Goal: Task Accomplishment & Management: Manage account settings

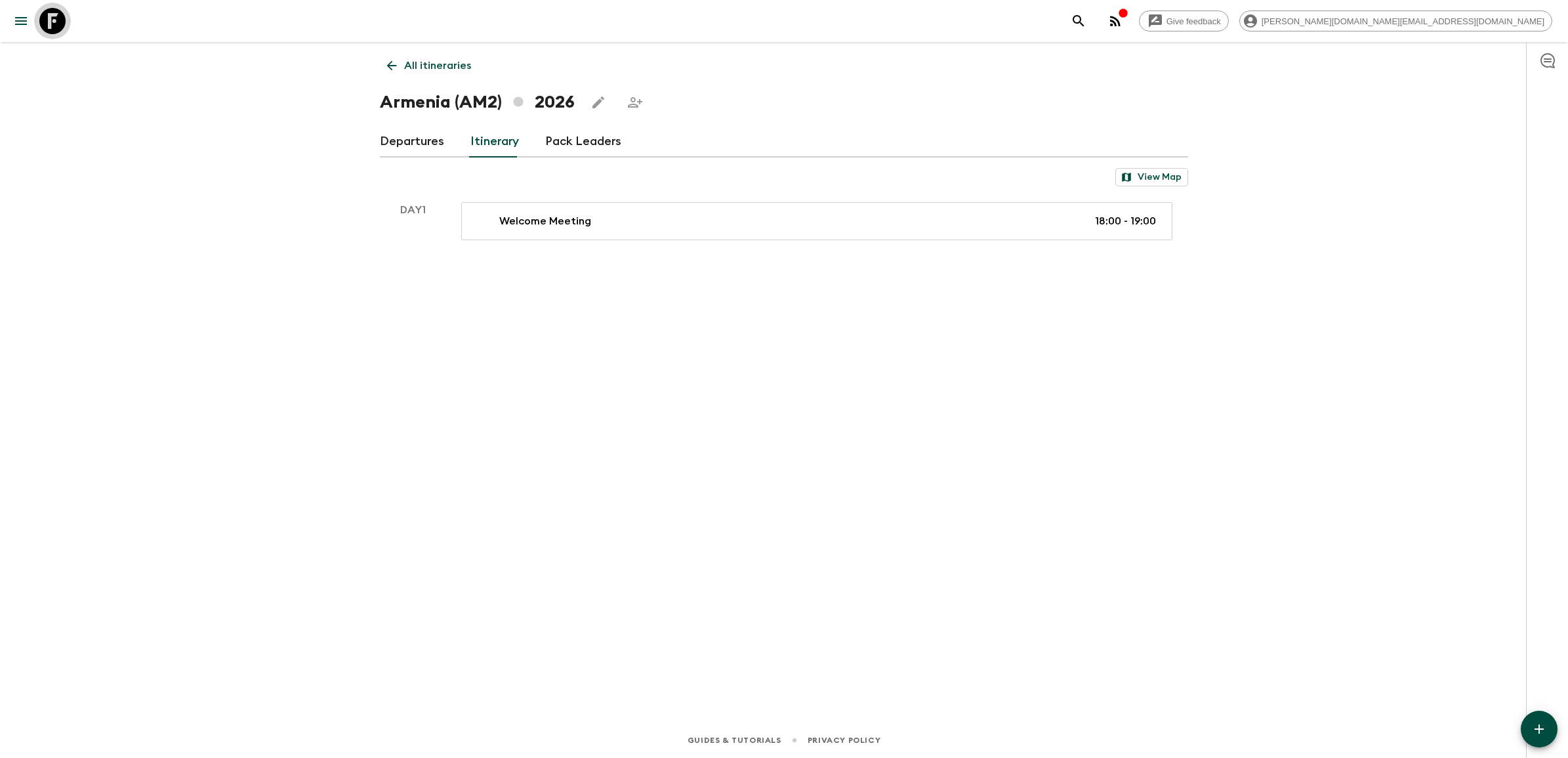
drag, startPoint x: 44, startPoint y: 16, endPoint x: 86, endPoint y: 40, distance: 48.4
click at [44, 16] on icon at bounding box center [53, 21] width 26 height 26
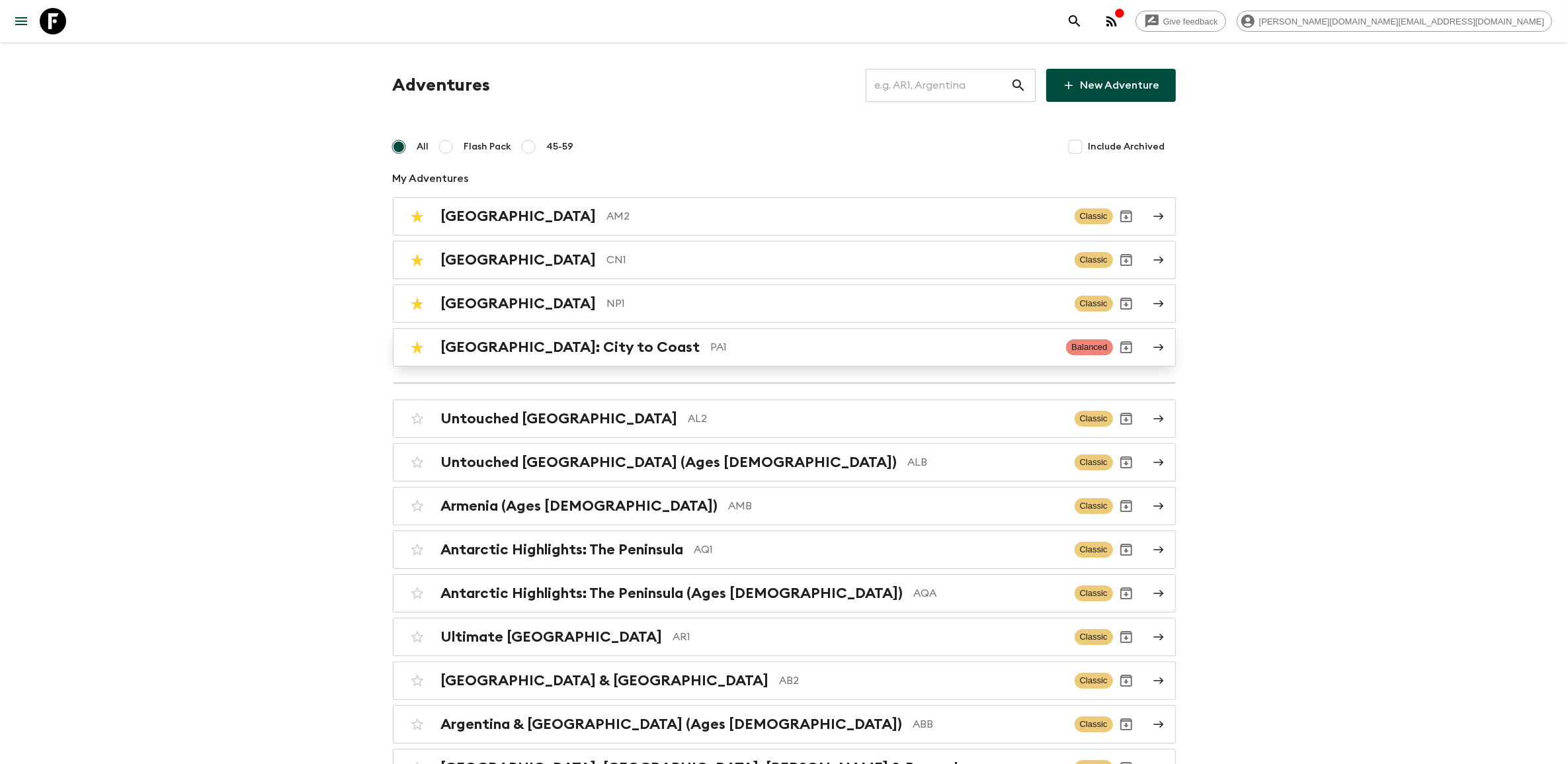
click at [531, 352] on h2 "[GEOGRAPHIC_DATA]: City to Coast" at bounding box center [571, 347] width 259 height 17
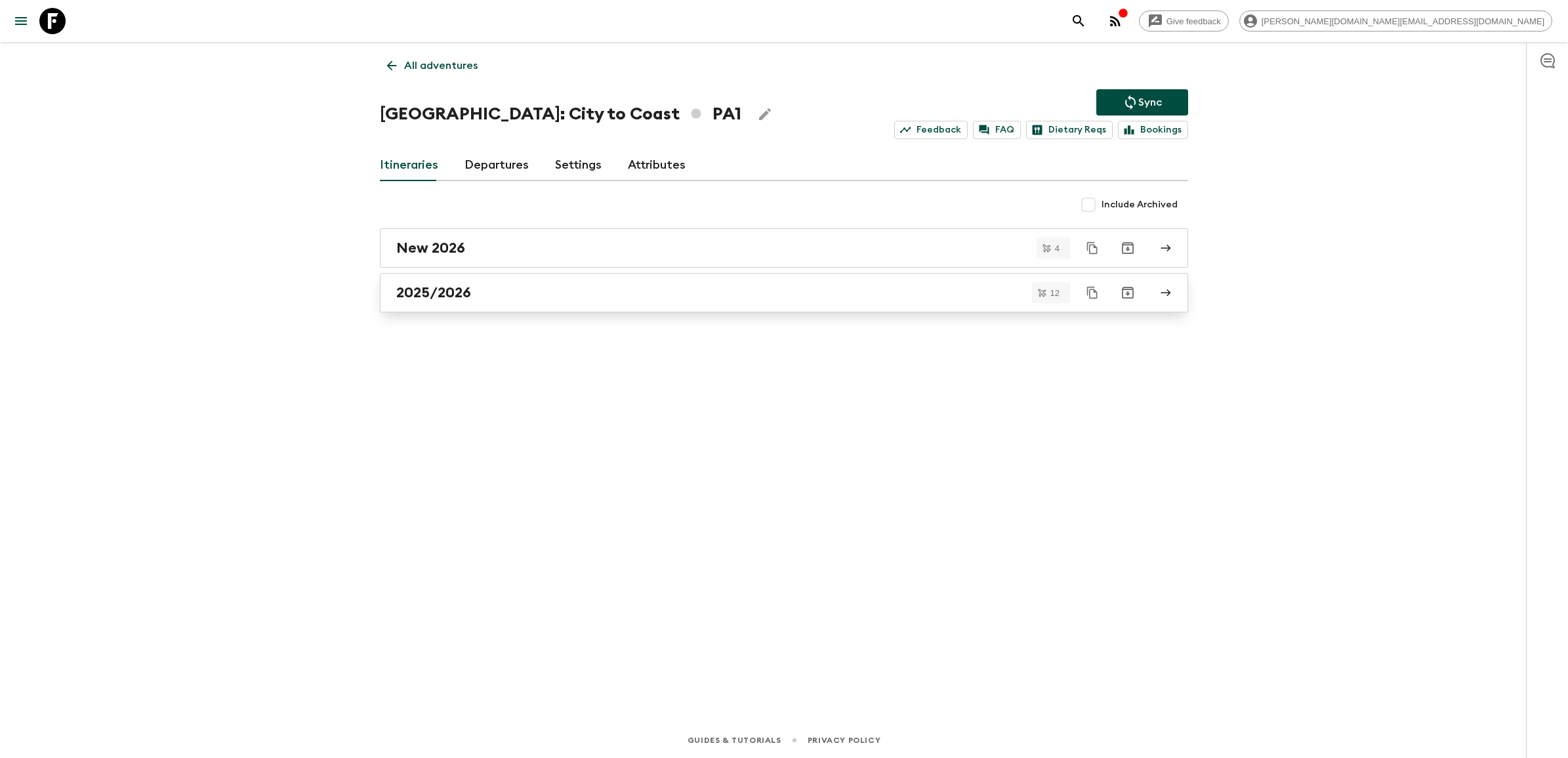
click at [475, 296] on div "2025/2026" at bounding box center [771, 292] width 750 height 17
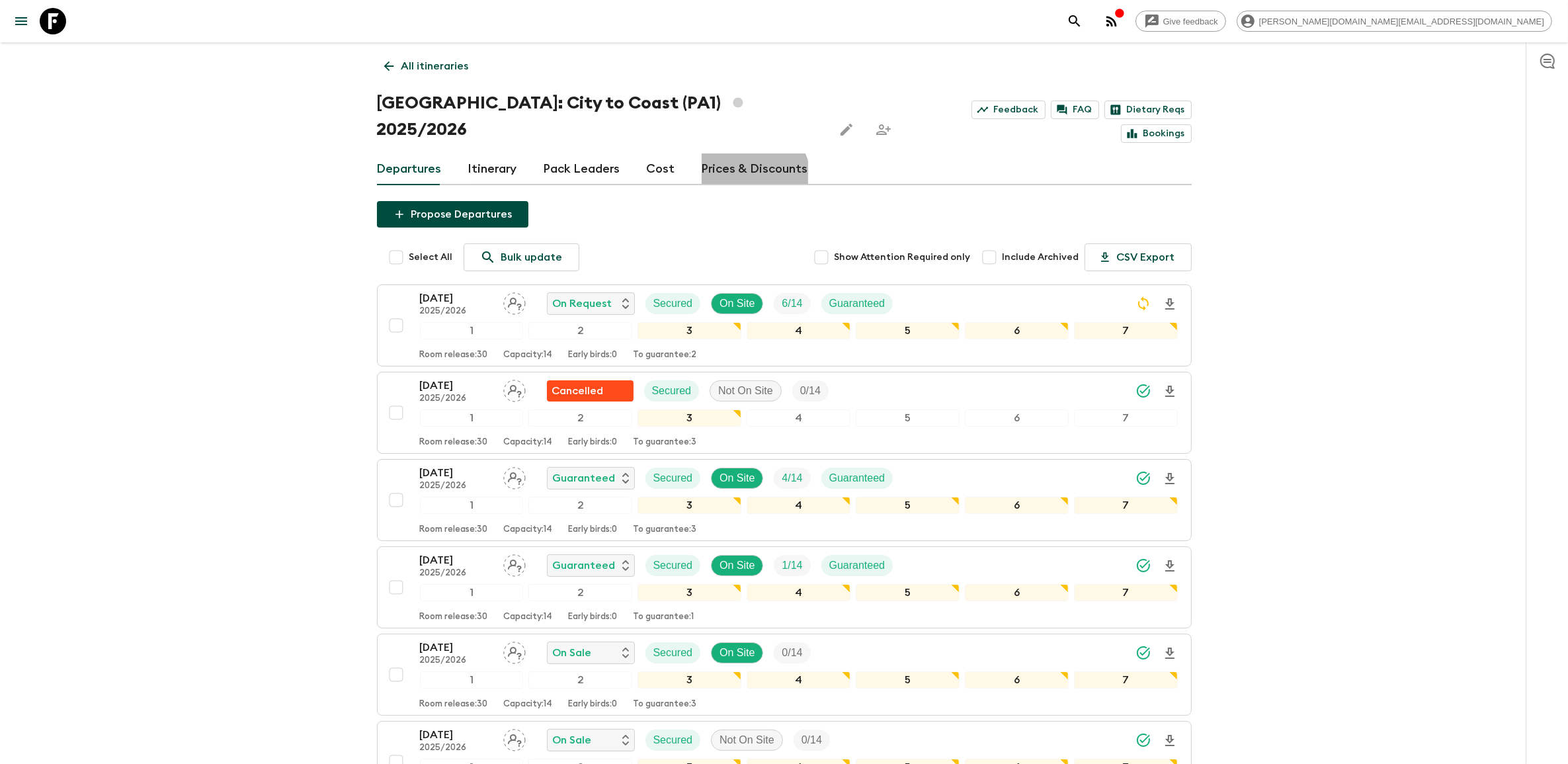
click at [745, 154] on link "Prices & Discounts" at bounding box center [755, 170] width 106 height 32
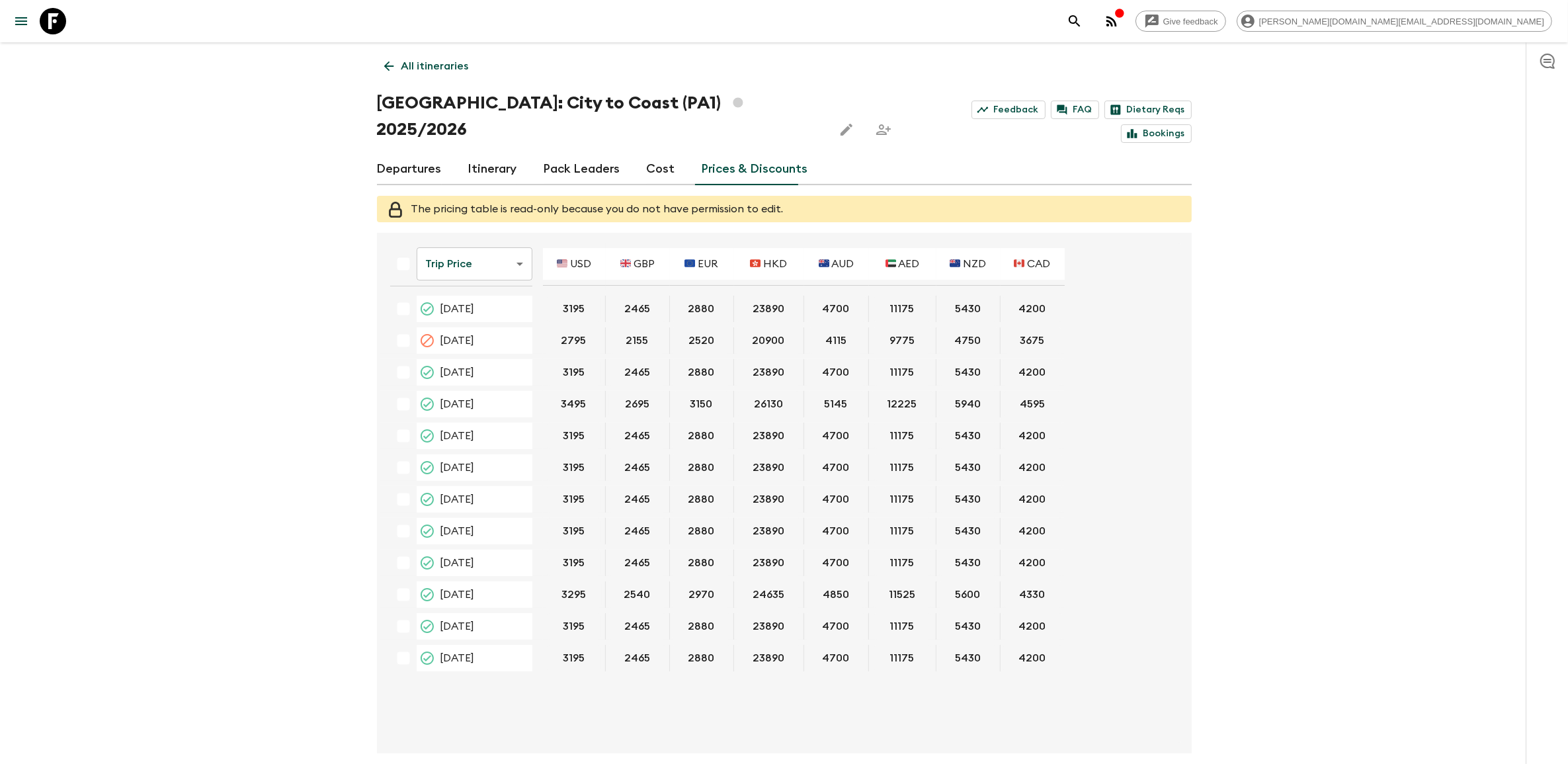
click at [647, 154] on link "Cost" at bounding box center [661, 170] width 28 height 32
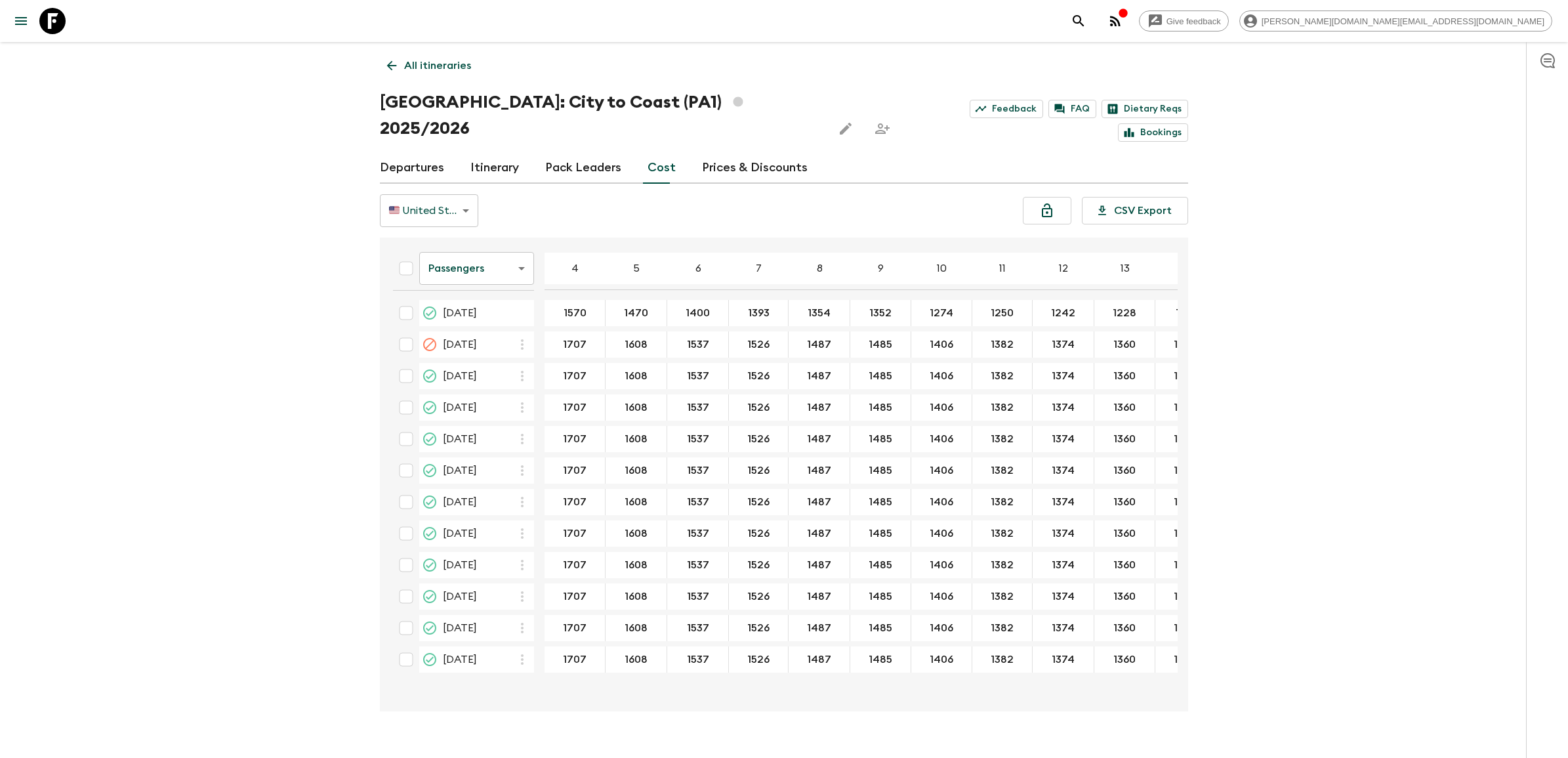
click at [712, 155] on link "Prices & Discounts" at bounding box center [755, 168] width 105 height 31
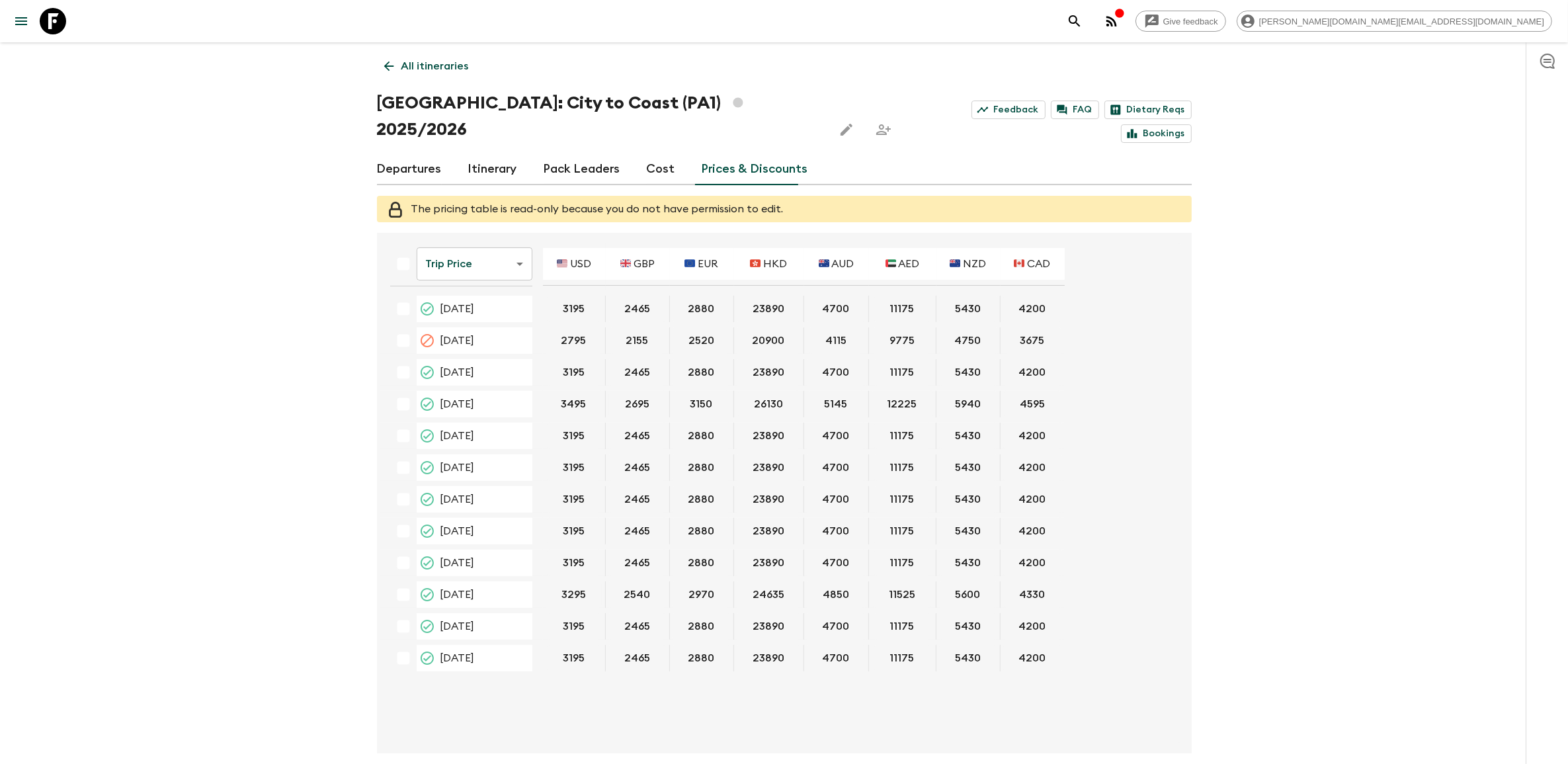
click at [648, 154] on link "Cost" at bounding box center [661, 170] width 28 height 32
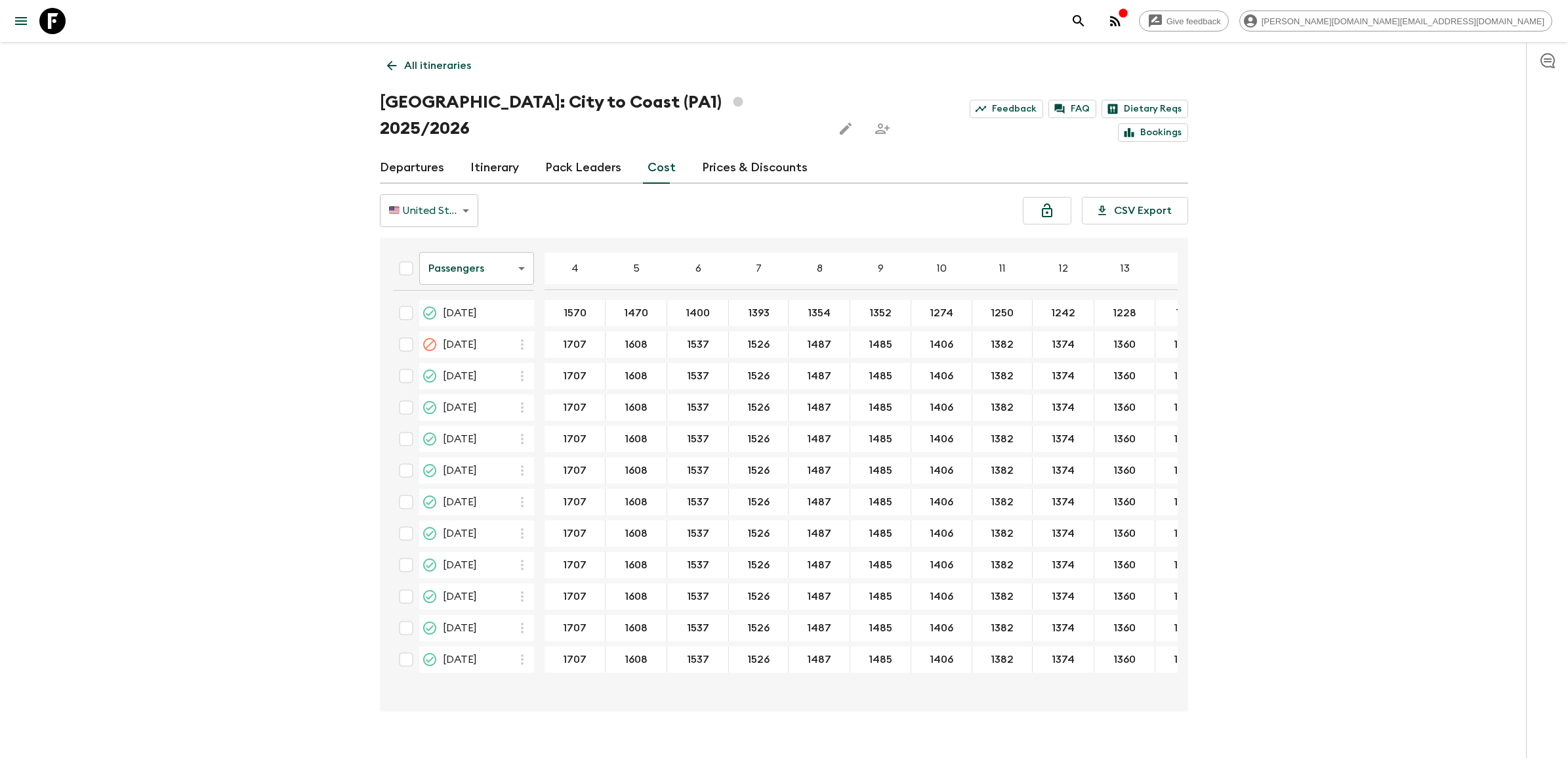
click at [499, 261] on th "Passengers passengersCost ​" at bounding box center [463, 272] width 162 height 47
click at [500, 249] on body "Give feedback [PERSON_NAME][DOMAIN_NAME][EMAIL_ADDRESS][DOMAIN_NAME] All itiner…" at bounding box center [784, 391] width 1568 height 783
click at [481, 296] on li "Extras" at bounding box center [477, 295] width 115 height 21
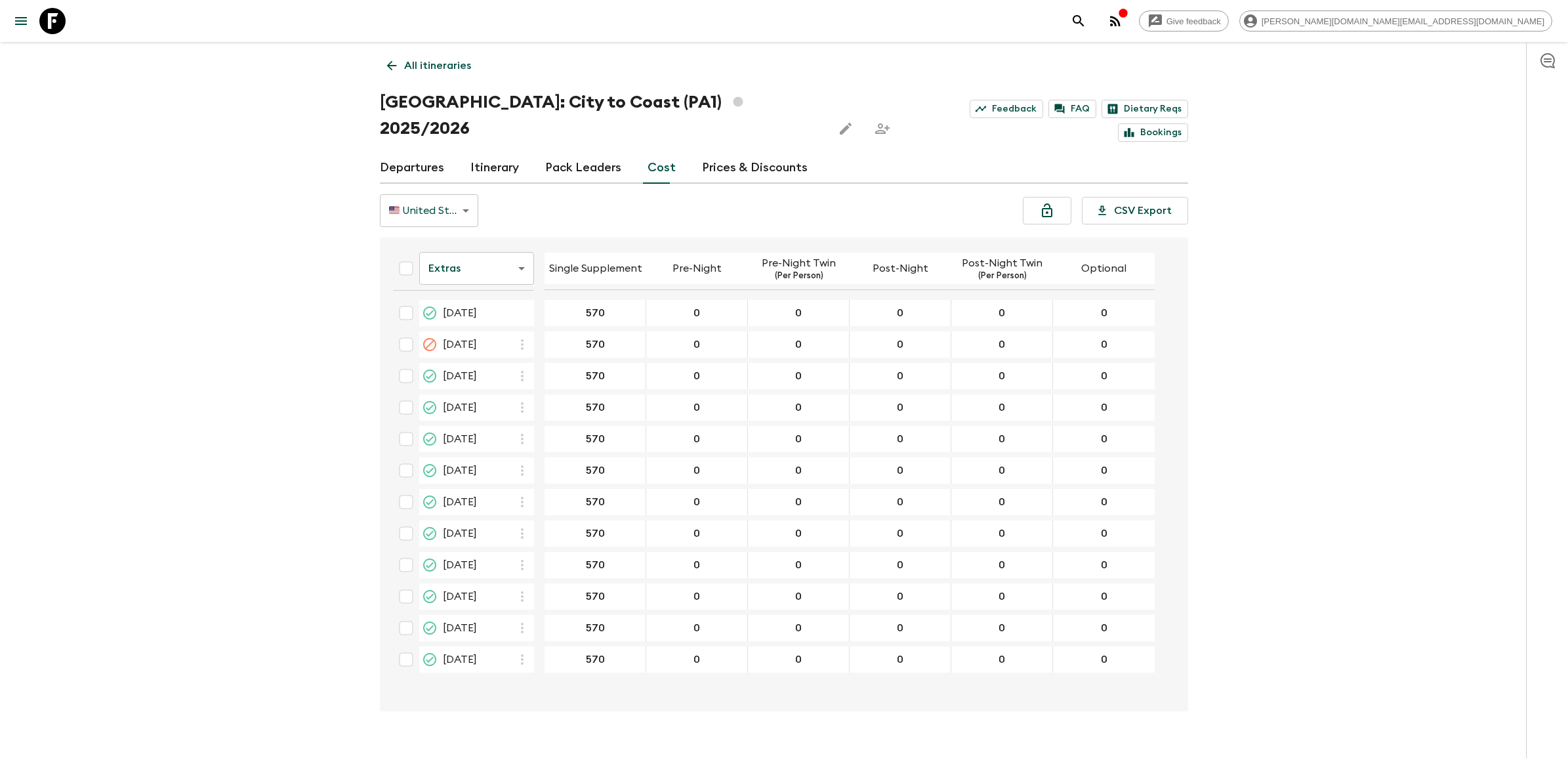
click at [473, 243] on body "Give feedback [PERSON_NAME][DOMAIN_NAME][EMAIL_ADDRESS][DOMAIN_NAME] All itiner…" at bounding box center [784, 391] width 1568 height 783
click at [470, 309] on li "Mandatory" at bounding box center [477, 316] width 115 height 21
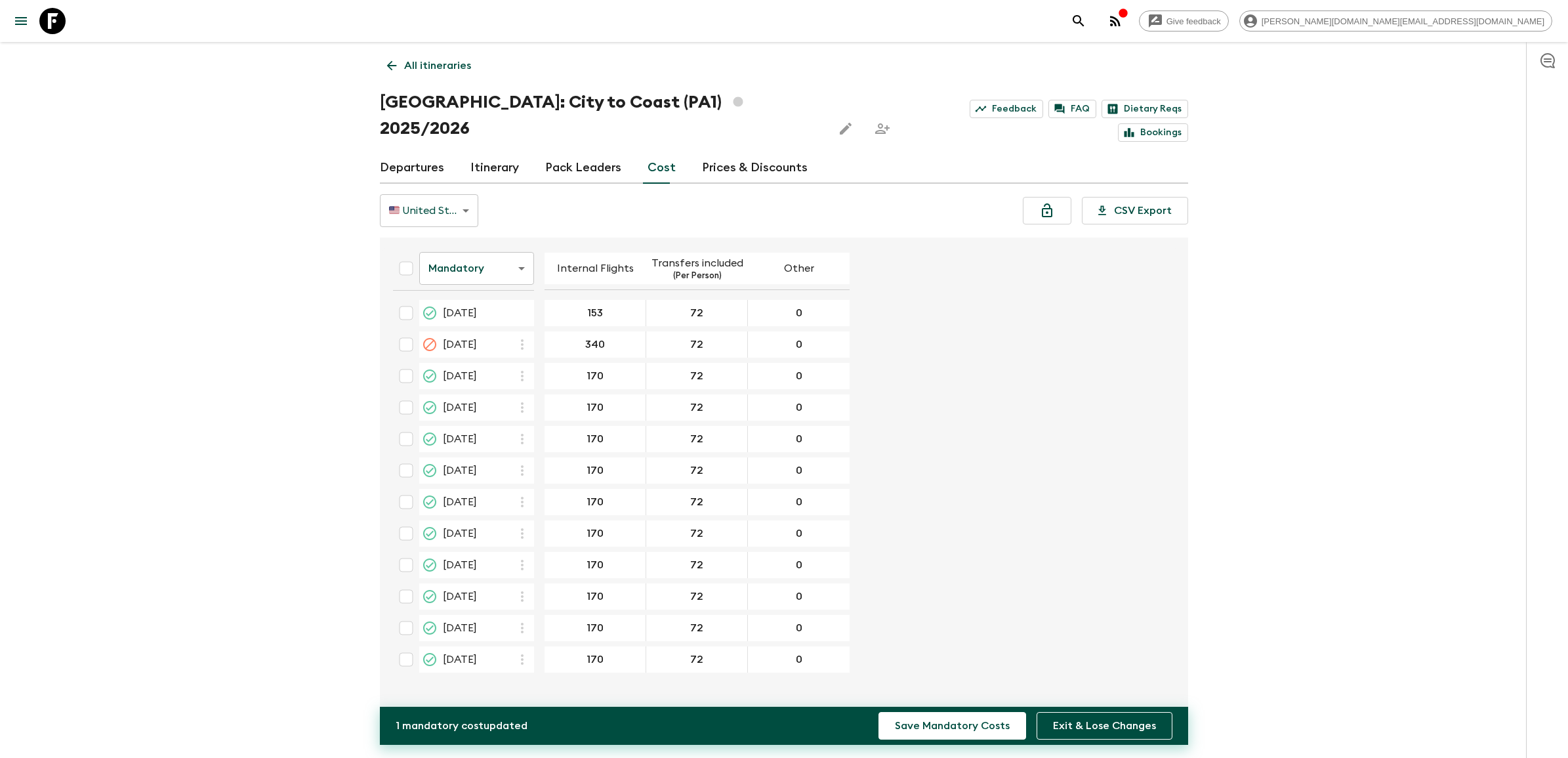
type input "340"
click at [1038, 338] on form "Mandatory mandatoryCost ​ Internal Flights Transfers included (Per Person) Othe…" at bounding box center [777, 460] width 790 height 435
click at [620, 337] on input "340" at bounding box center [595, 345] width 96 height 15
type input "340"
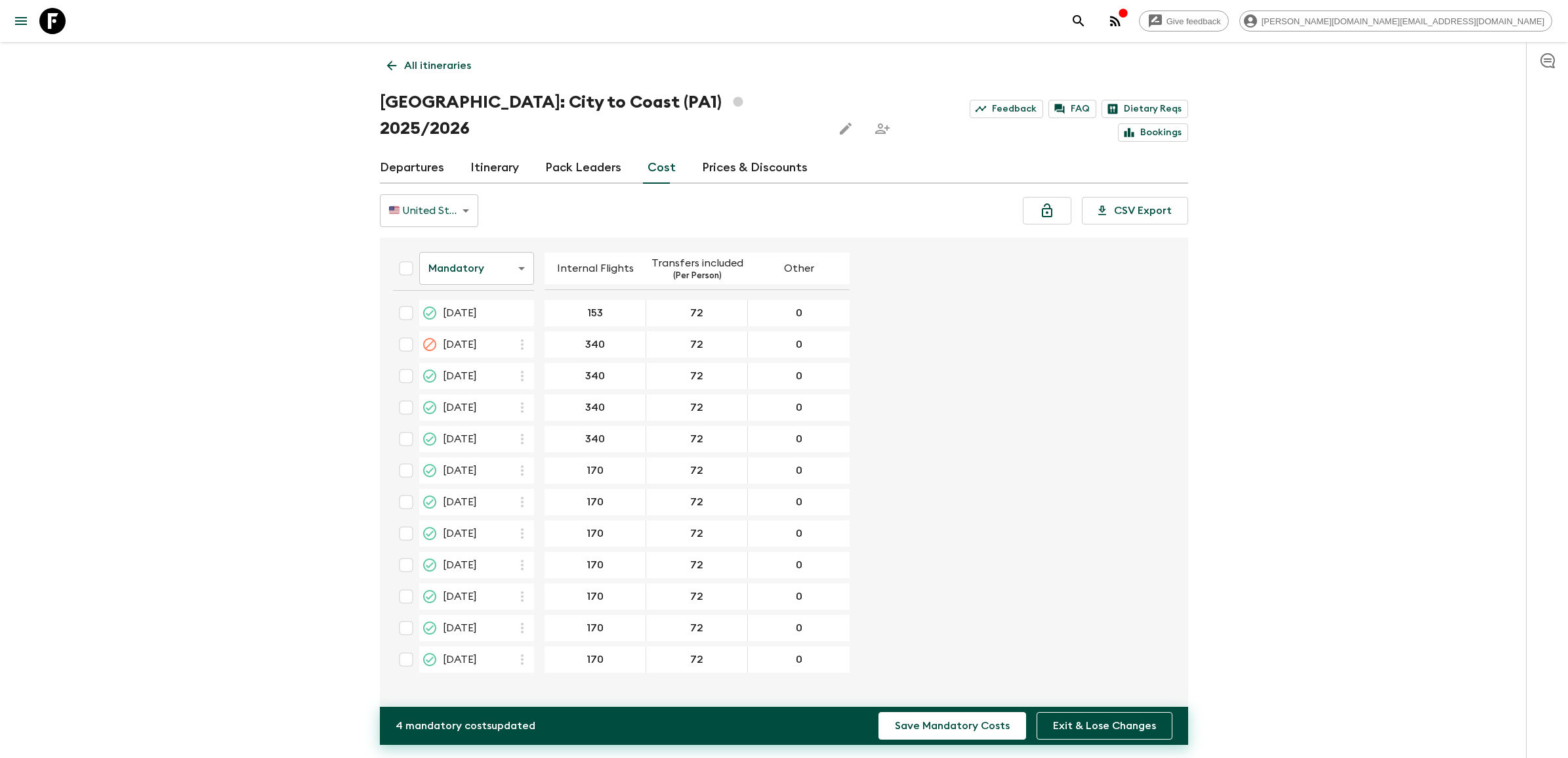
type input "340"
click at [958, 722] on button "Save Mandatory Costs" at bounding box center [952, 726] width 148 height 27
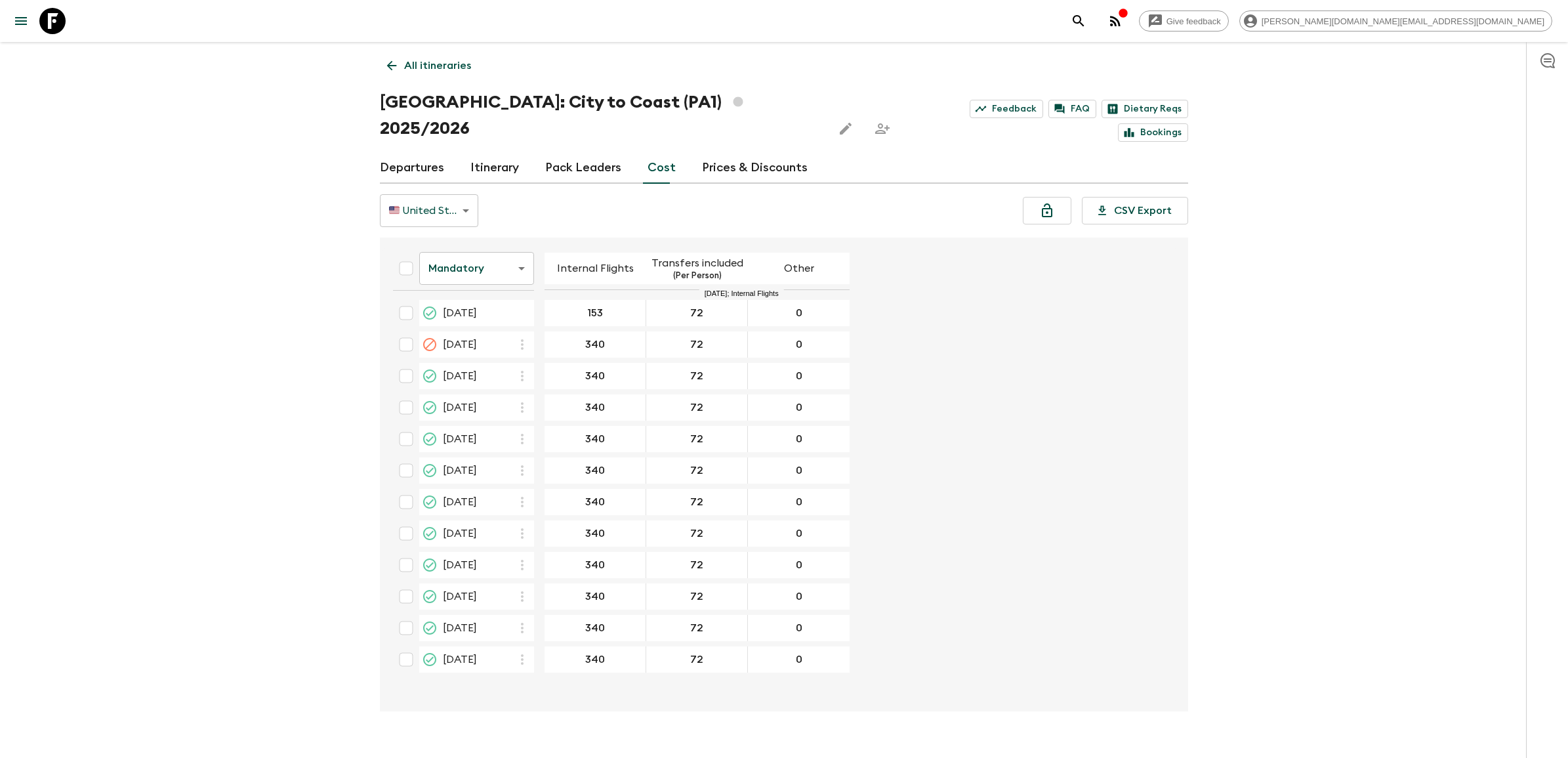
click at [470, 245] on body "Give feedback [PERSON_NAME][DOMAIN_NAME][EMAIL_ADDRESS][DOMAIN_NAME] All itiner…" at bounding box center [784, 391] width 1568 height 783
click at [483, 273] on li "Passengers" at bounding box center [477, 274] width 115 height 21
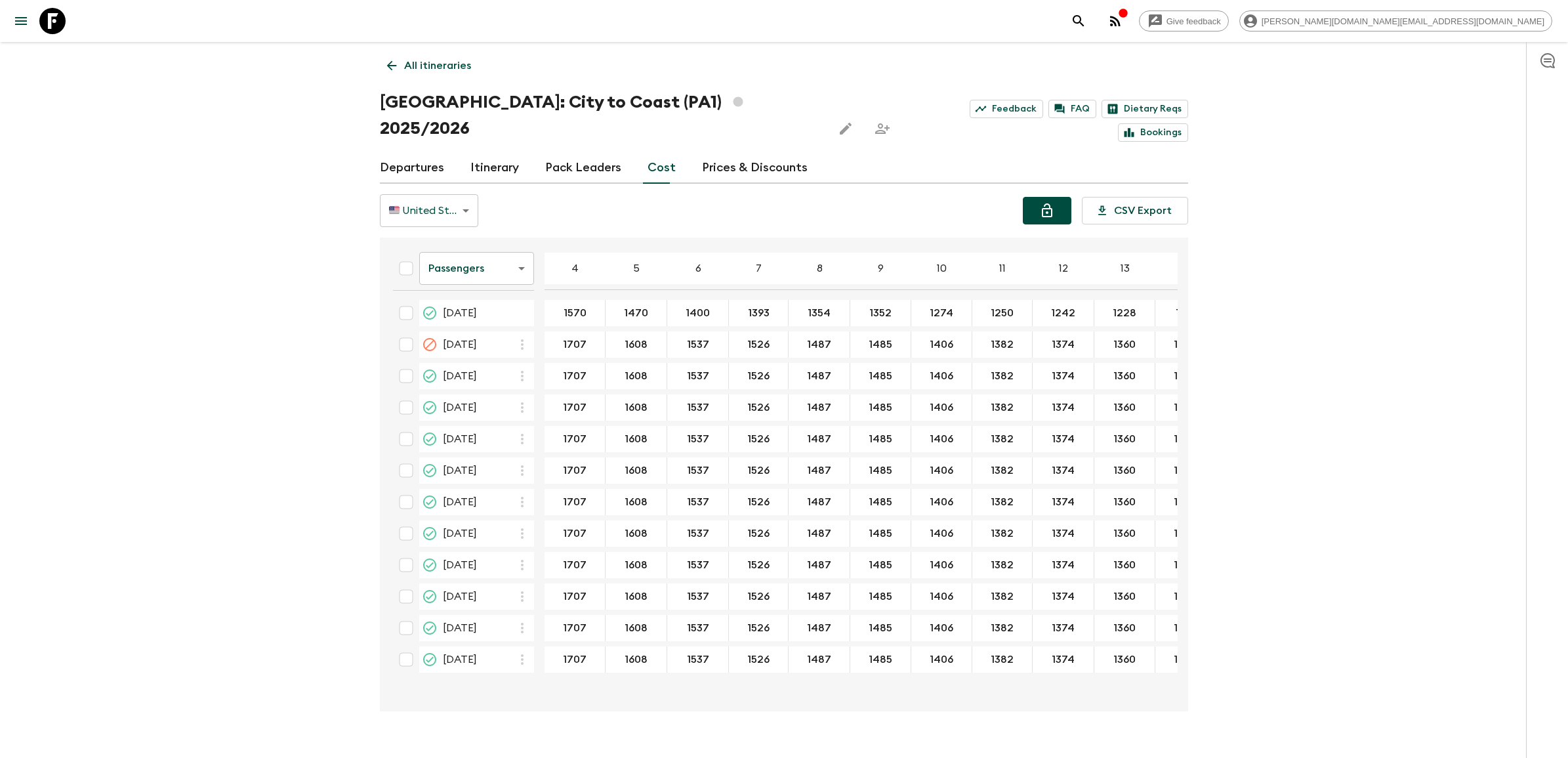
click at [1045, 202] on icon "Lock costs" at bounding box center [1047, 210] width 16 height 16
click at [408, 153] on link "Departures" at bounding box center [412, 168] width 64 height 31
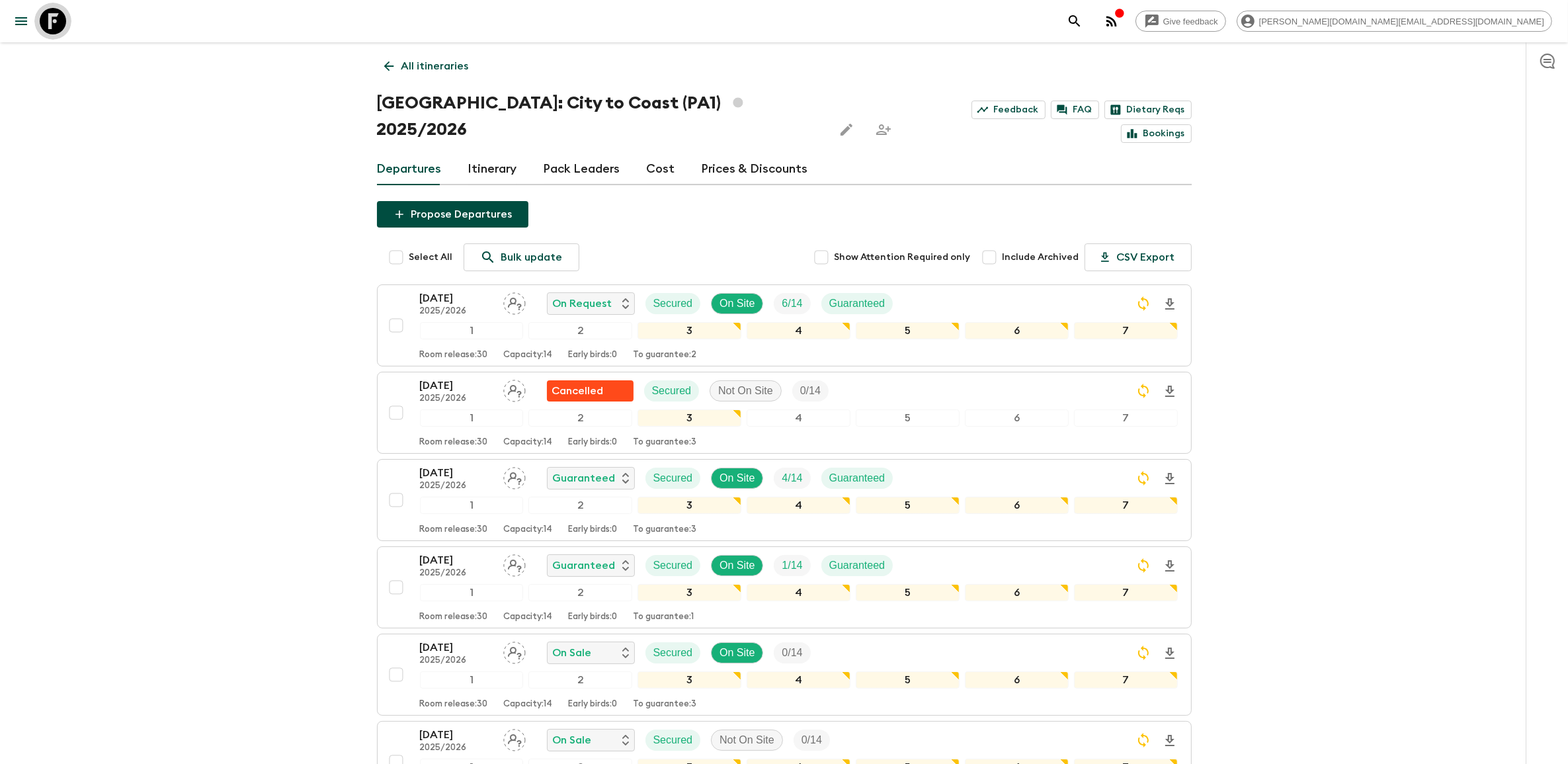
click at [54, 19] on icon at bounding box center [53, 21] width 26 height 26
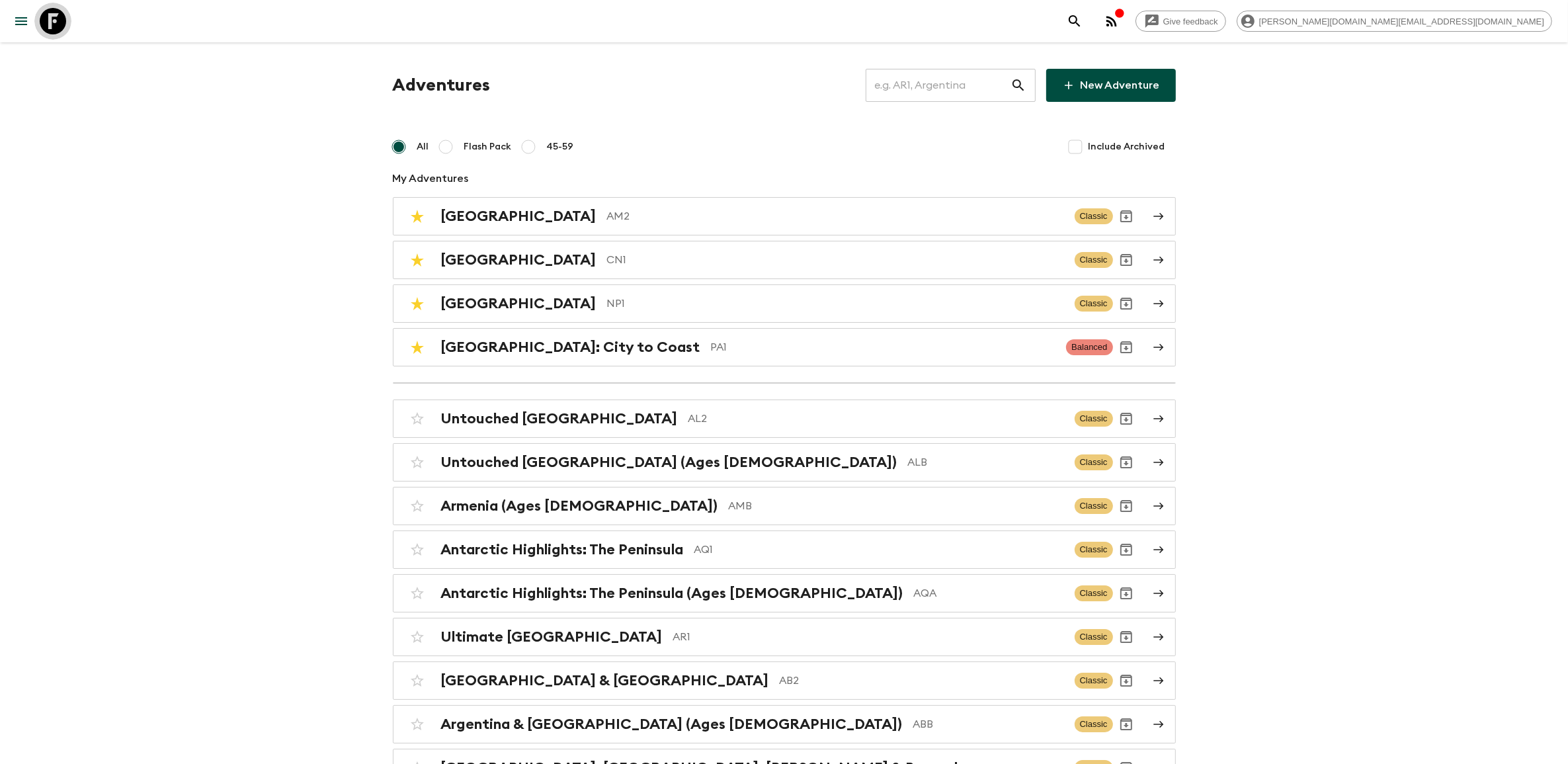
click at [48, 19] on icon at bounding box center [53, 21] width 26 height 26
